Goal: Information Seeking & Learning: Learn about a topic

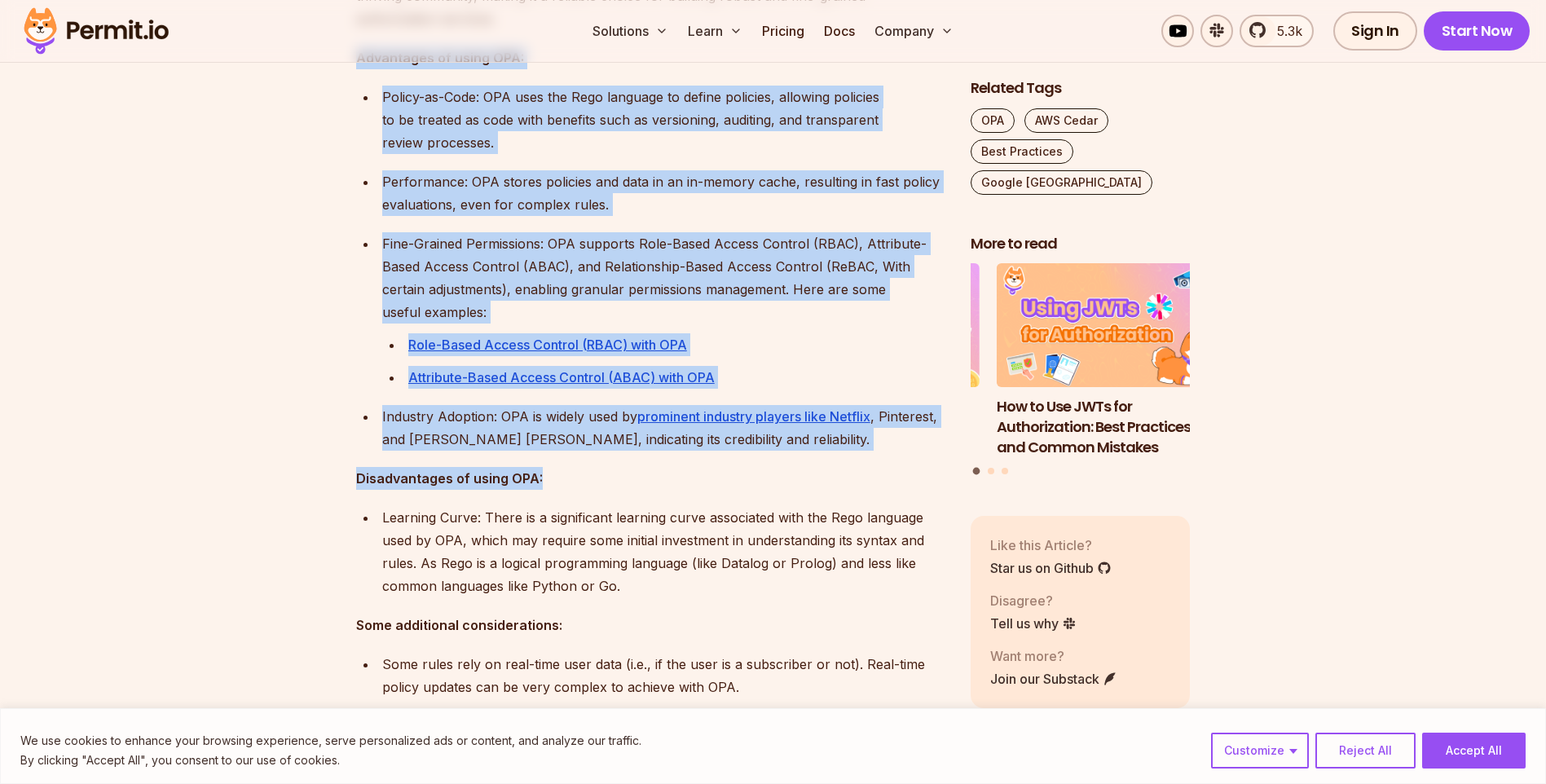
scroll to position [1466, 0]
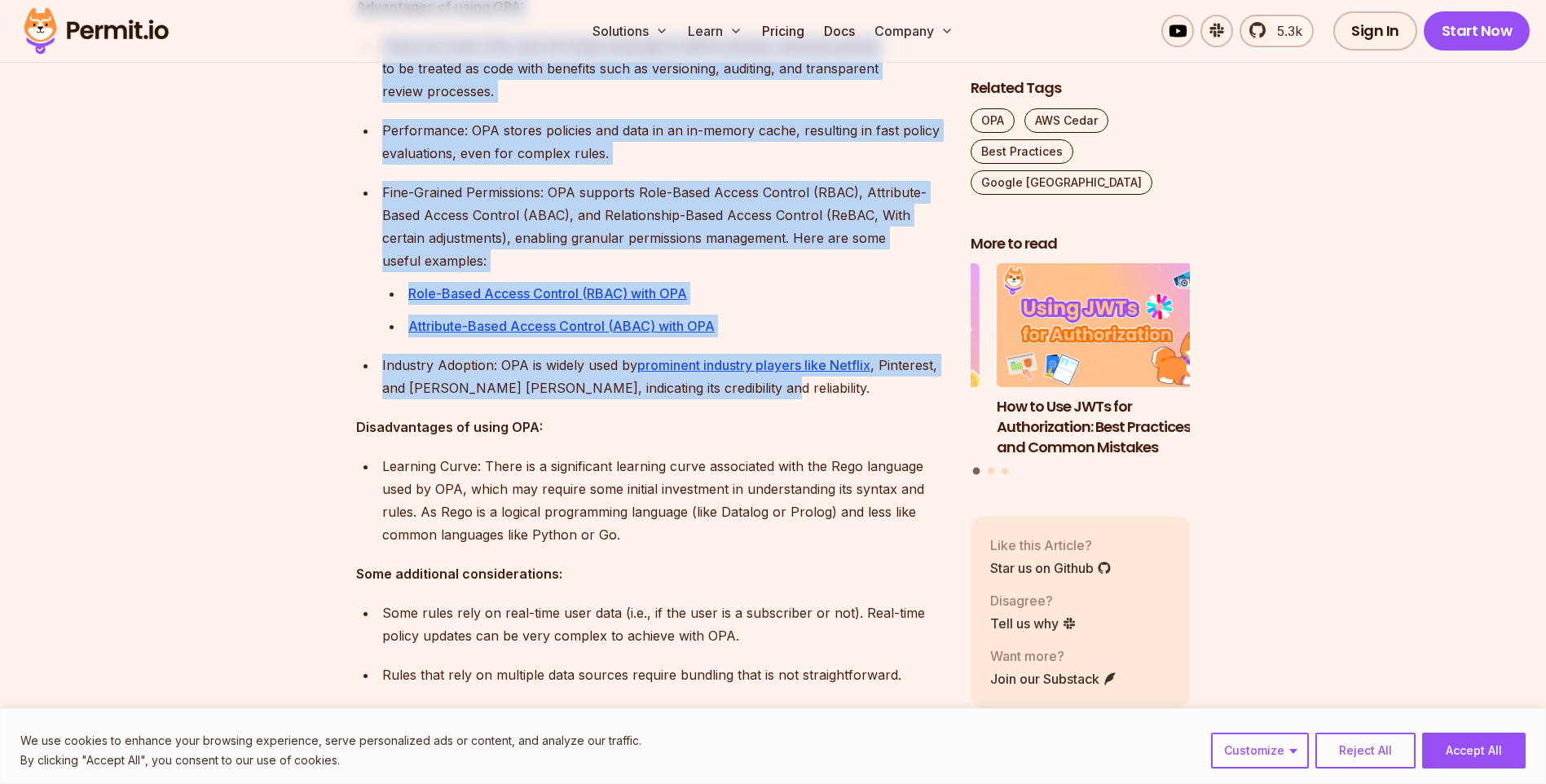
drag, startPoint x: 350, startPoint y: 220, endPoint x: 784, endPoint y: 358, distance: 455.4
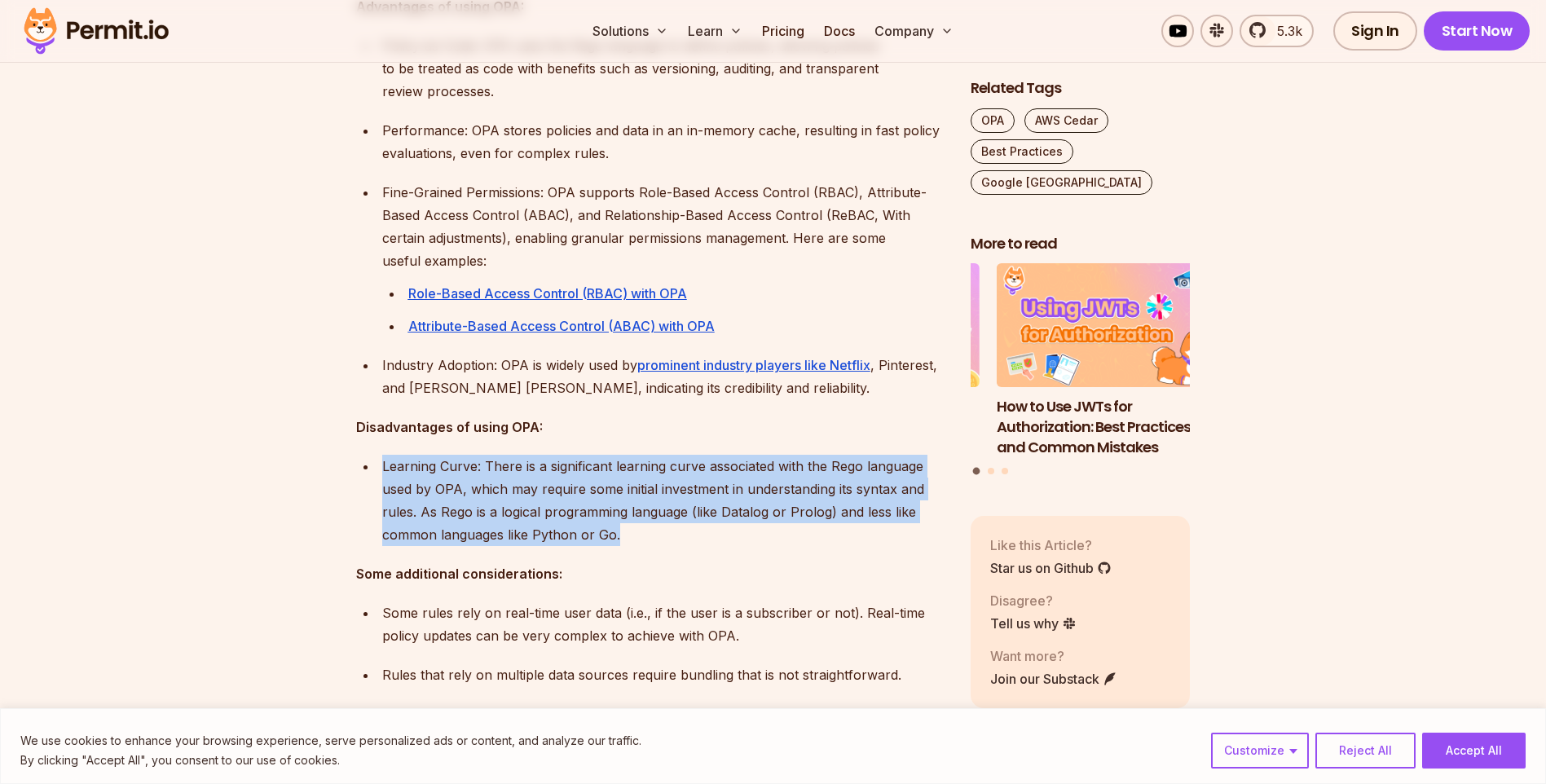
drag, startPoint x: 654, startPoint y: 511, endPoint x: 375, endPoint y: 426, distance: 291.7
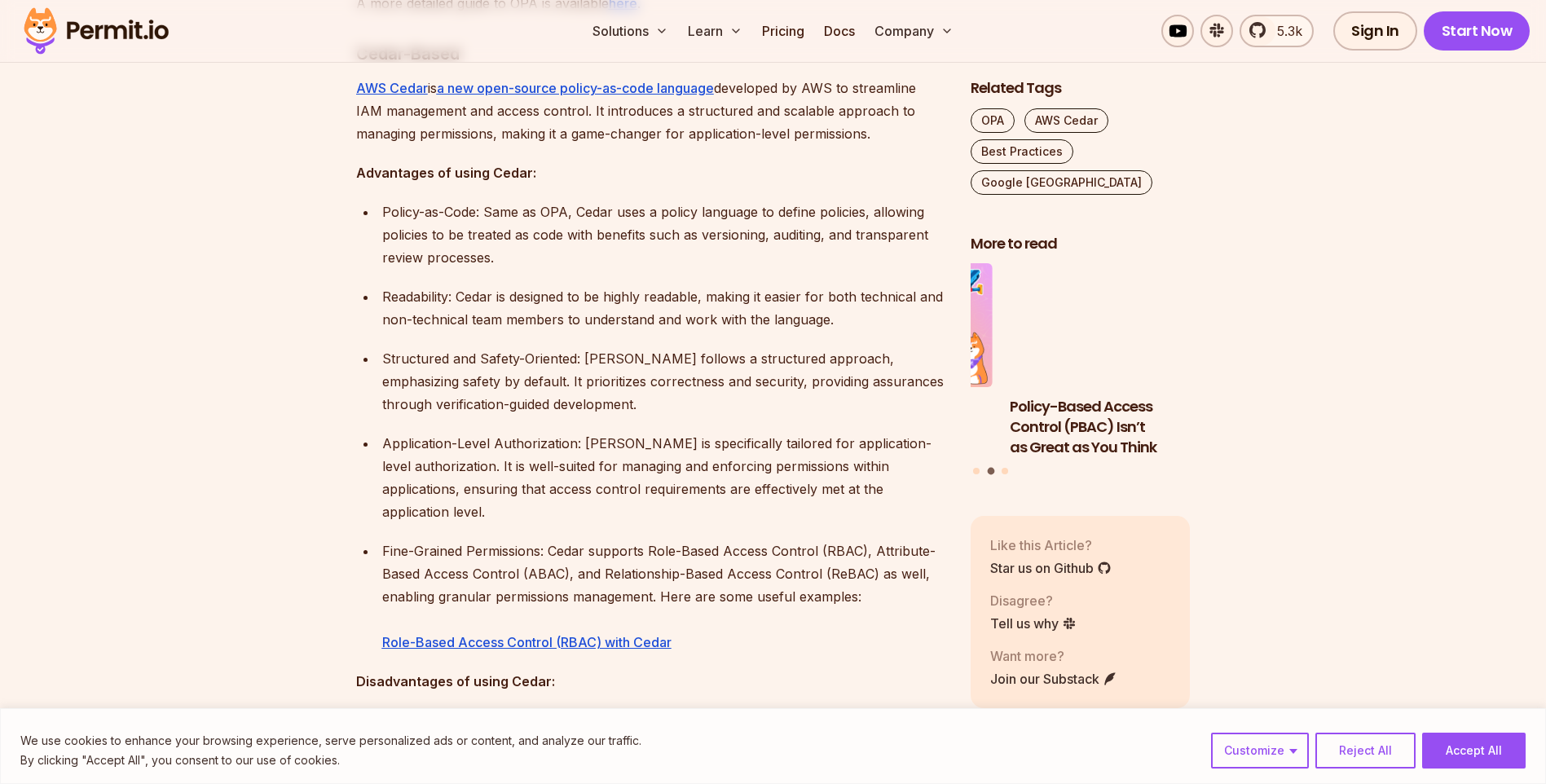
scroll to position [2444, 0]
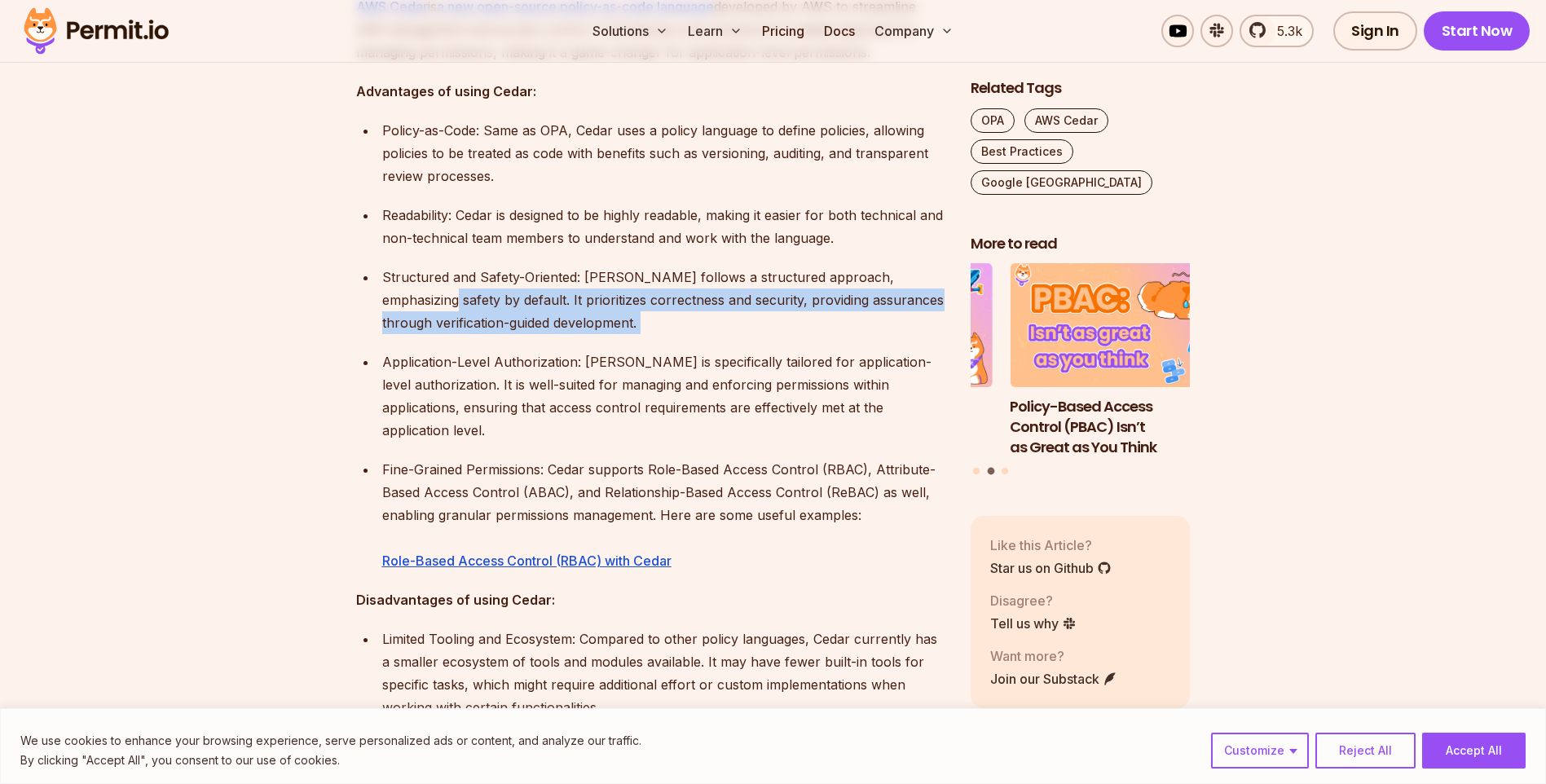
drag, startPoint x: 589, startPoint y: 315, endPoint x: 363, endPoint y: 266, distance: 231.3
click at [363, 266] on ul "Policy-as-Code: Same as OPA, Cedar uses a policy language to define policies, a…" at bounding box center [650, 345] width 589 height 453
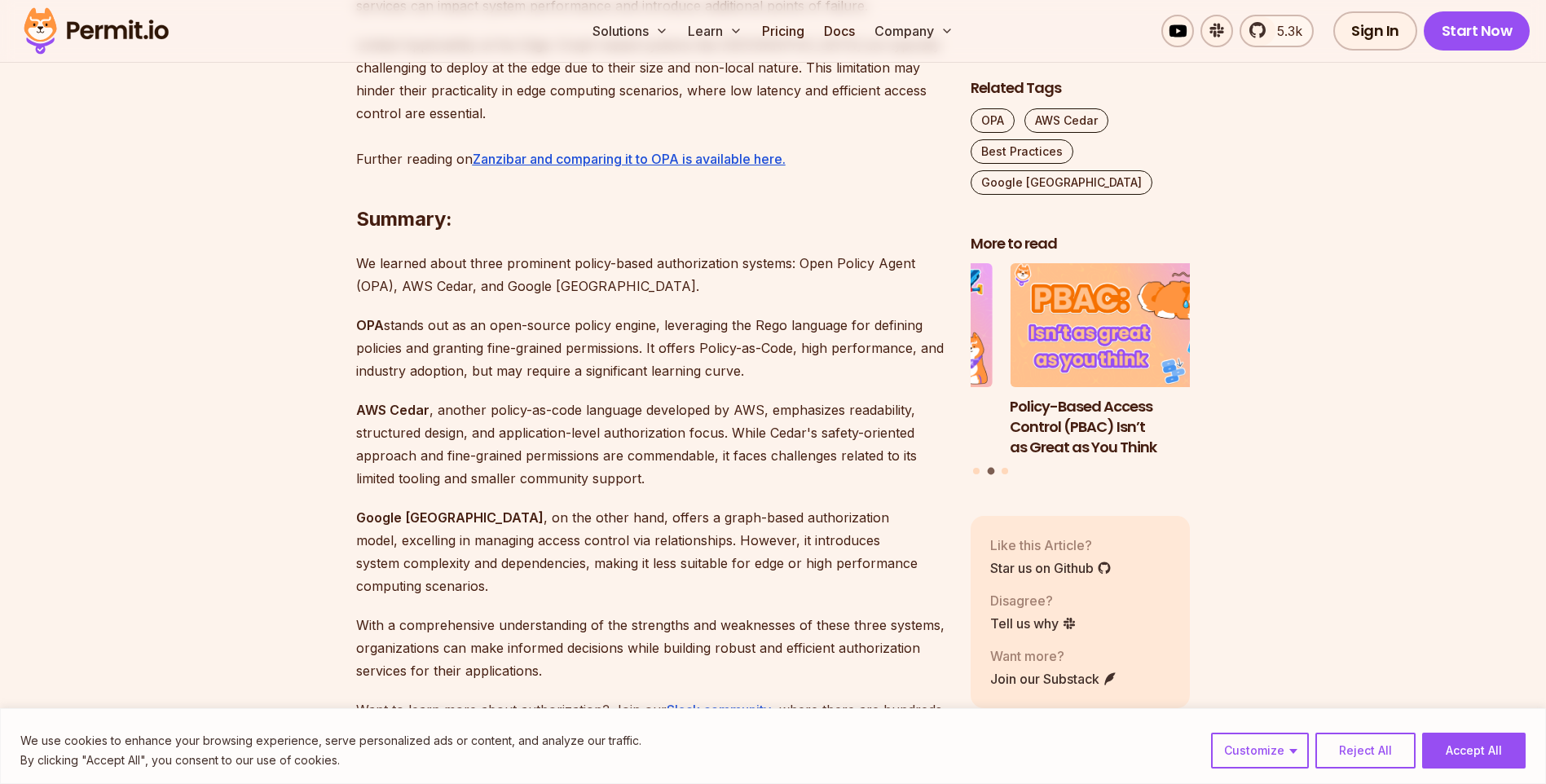
scroll to position [3828, 0]
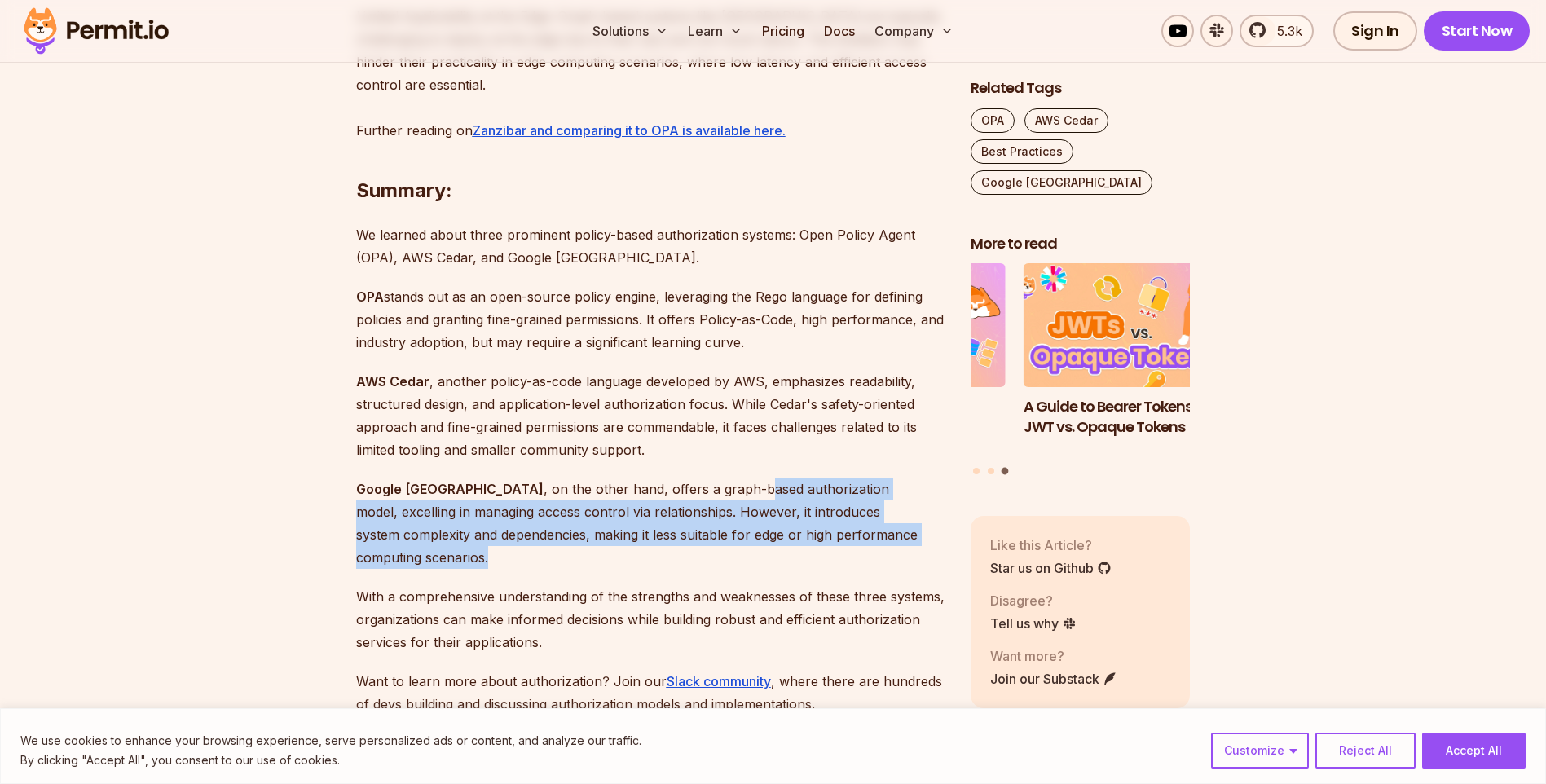
drag, startPoint x: 685, startPoint y: 445, endPoint x: 912, endPoint y: 492, distance: 231.8
click at [912, 492] on p "Google Zanzibar , on the other hand, offers a graph-based authorization model, …" at bounding box center [650, 522] width 589 height 91
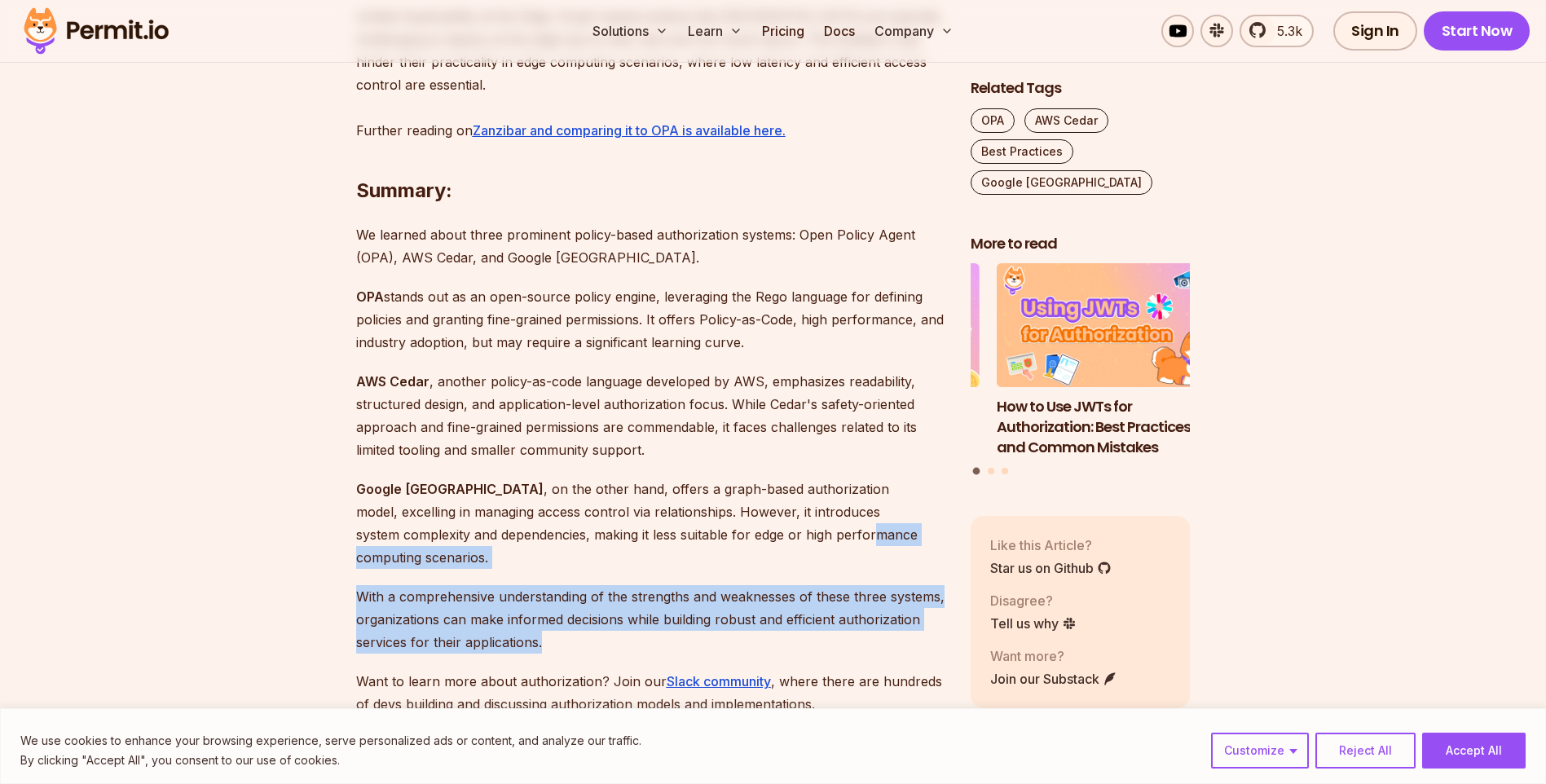
drag, startPoint x: 599, startPoint y: 570, endPoint x: 723, endPoint y: 482, distance: 152.1
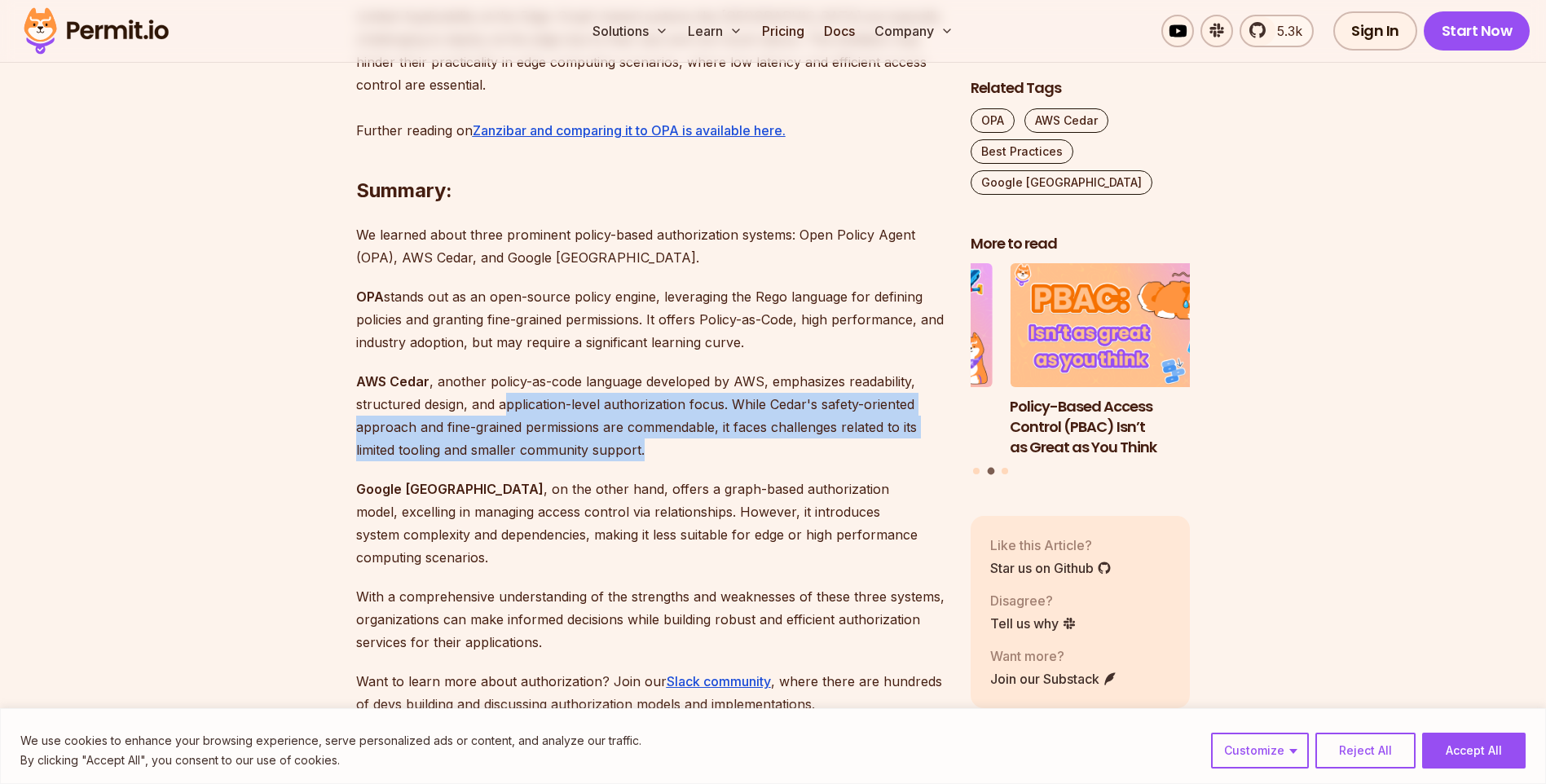
drag, startPoint x: 509, startPoint y: 361, endPoint x: 815, endPoint y: 394, distance: 307.8
click at [815, 394] on p "AWS Cedar , another policy-as-code language developed by AWS, emphasizes readab…" at bounding box center [650, 415] width 589 height 91
